Goal: Obtain resource: Obtain resource

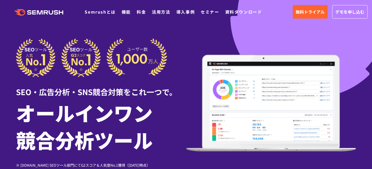
click at [61, 10] on icon ".cls {fill: #FF642D;}" at bounding box center [39, 12] width 67 height 7
click at [232, 14] on link "資料ダウンロード" at bounding box center [243, 12] width 37 height 6
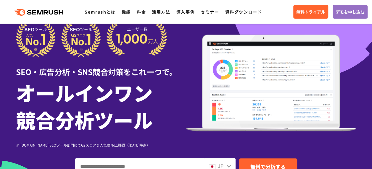
scroll to position [59, 0]
